Goal: Obtain resource: Download file/media

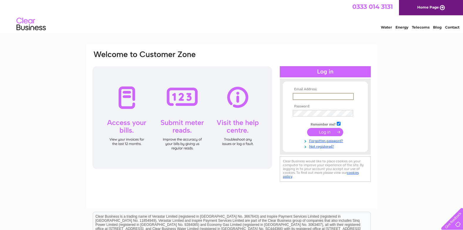
type input "[EMAIL_ADDRESS][DOMAIN_NAME]"
click at [319, 132] on input "submit" at bounding box center [325, 131] width 36 height 8
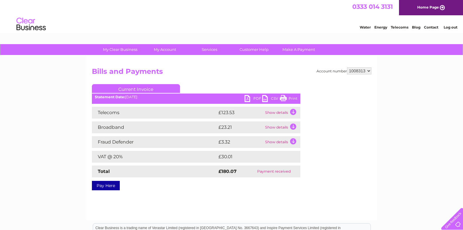
click at [247, 97] on link "PDF" at bounding box center [254, 99] width 18 height 9
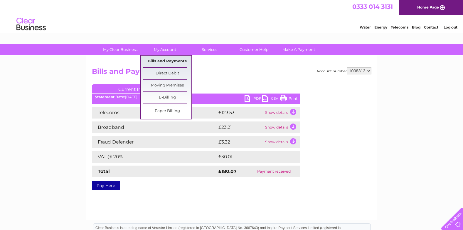
click at [166, 62] on link "Bills and Payments" at bounding box center [167, 61] width 48 height 12
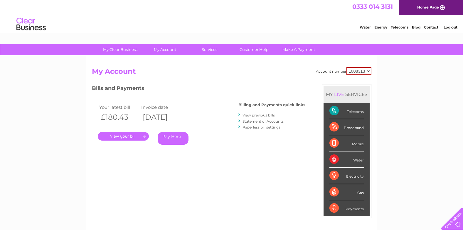
click at [131, 139] on link "." at bounding box center [123, 136] width 51 height 9
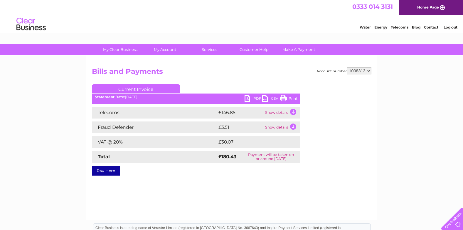
click at [251, 98] on link "PDF" at bounding box center [254, 99] width 18 height 9
